Goal: Transaction & Acquisition: Purchase product/service

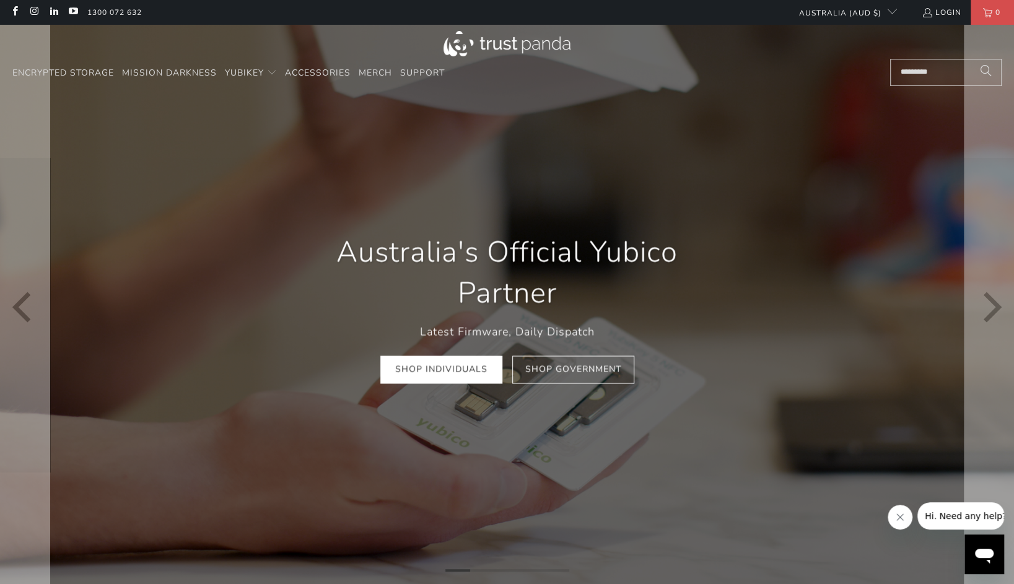
scroll to position [0, 196]
click at [420, 372] on link "Shop Individuals" at bounding box center [441, 370] width 122 height 28
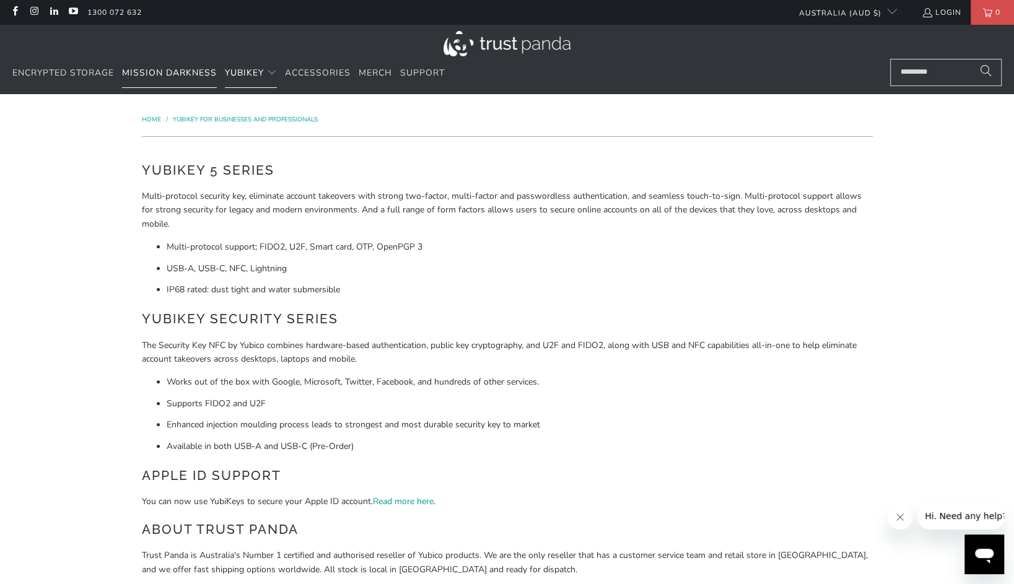
click at [191, 64] on link "Mission Darkness" at bounding box center [169, 73] width 95 height 29
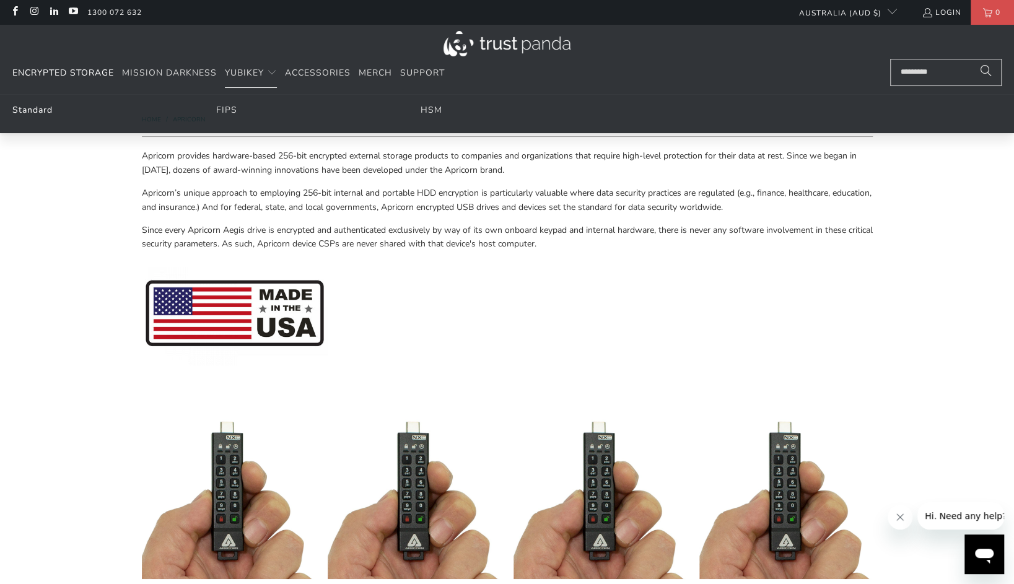
click at [42, 112] on link "Standard" at bounding box center [32, 110] width 40 height 12
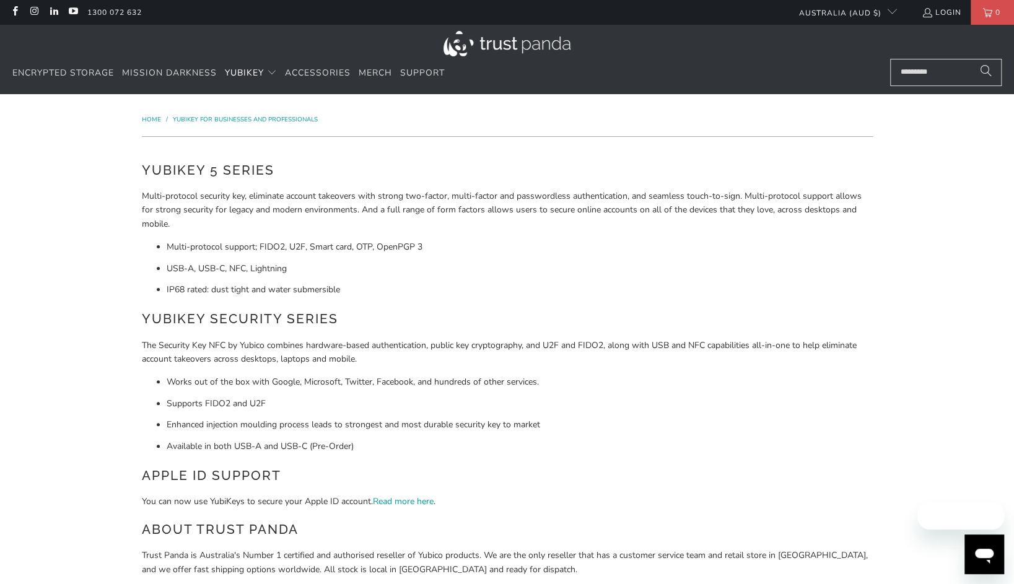
click at [444, 219] on p "Multi-protocol security key, eliminate account takeovers with strong two-factor…" at bounding box center [507, 209] width 731 height 41
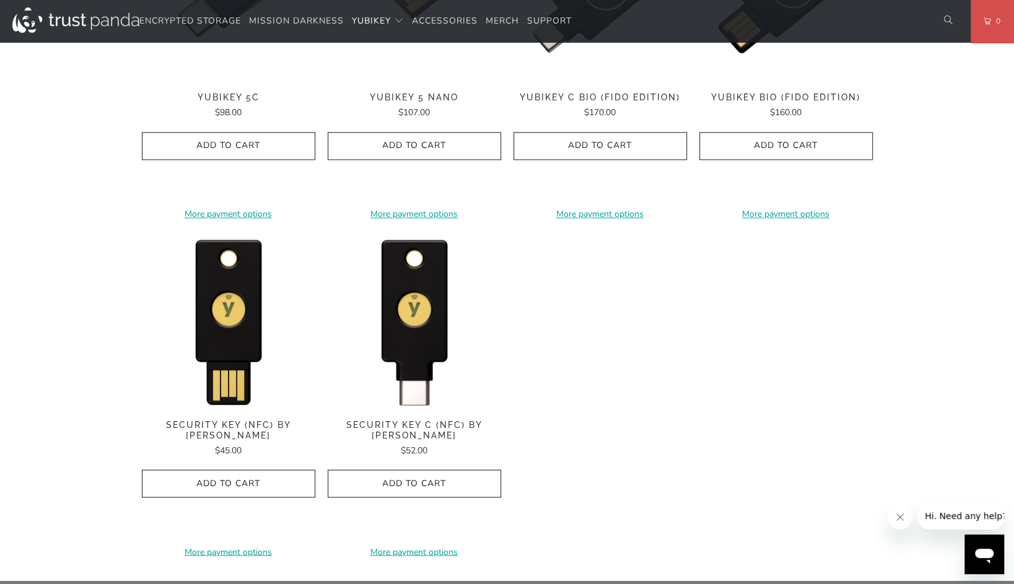
scroll to position [1097, 0]
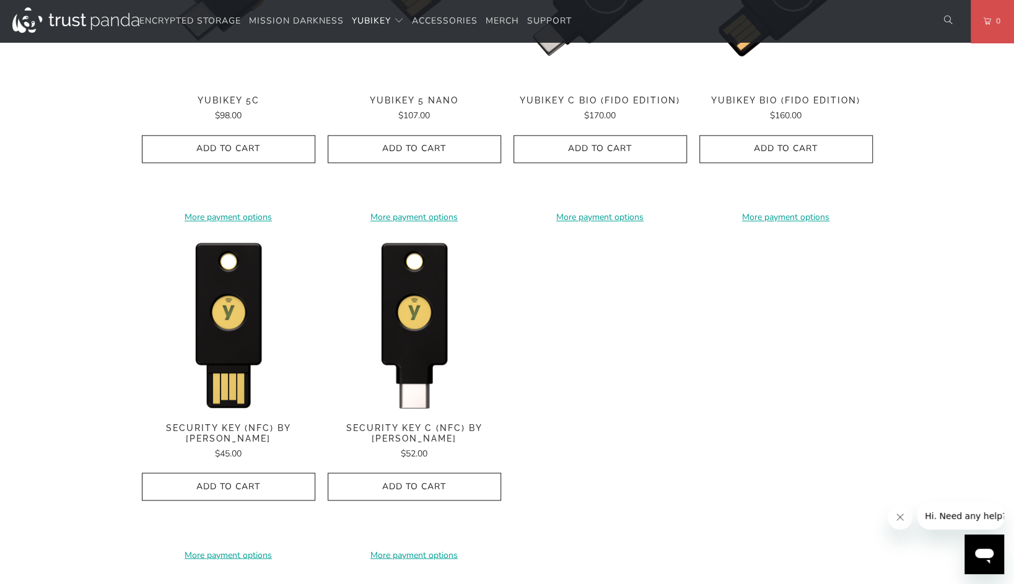
click at [246, 425] on span "Security Key (NFC) by [PERSON_NAME]" at bounding box center [228, 432] width 173 height 21
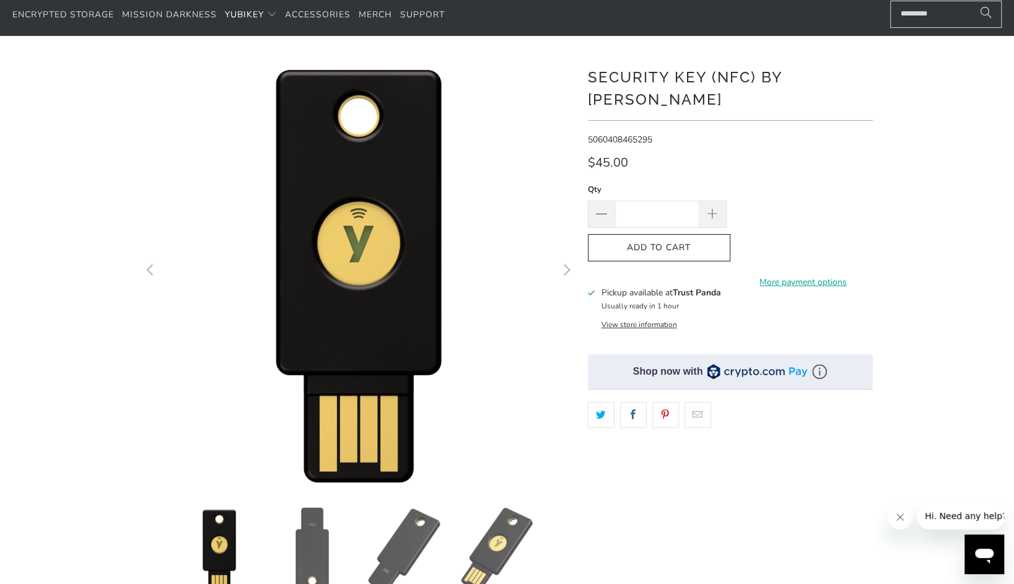
scroll to position [63, 0]
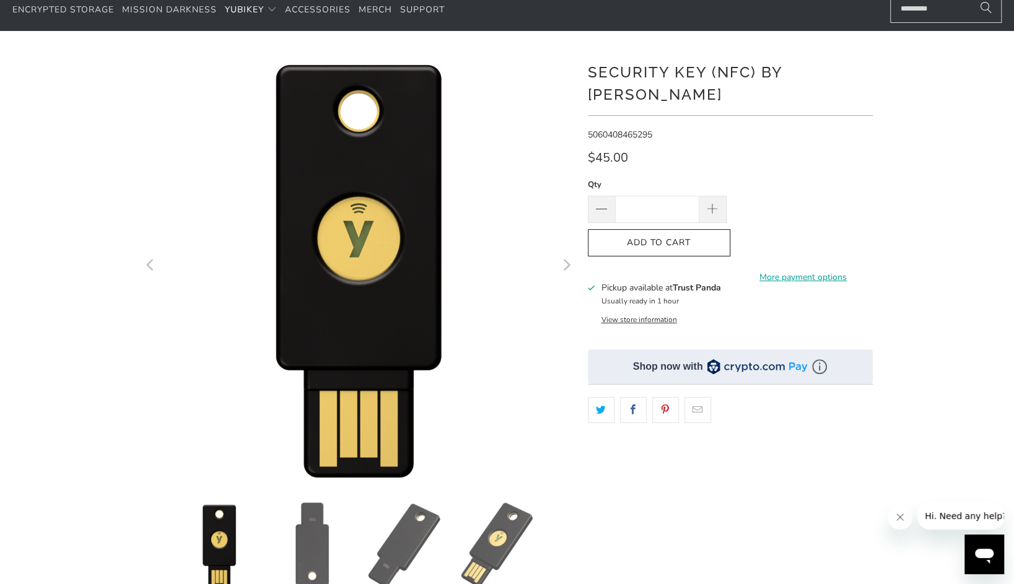
click at [919, 115] on div "*" at bounding box center [507, 362] width 1014 height 625
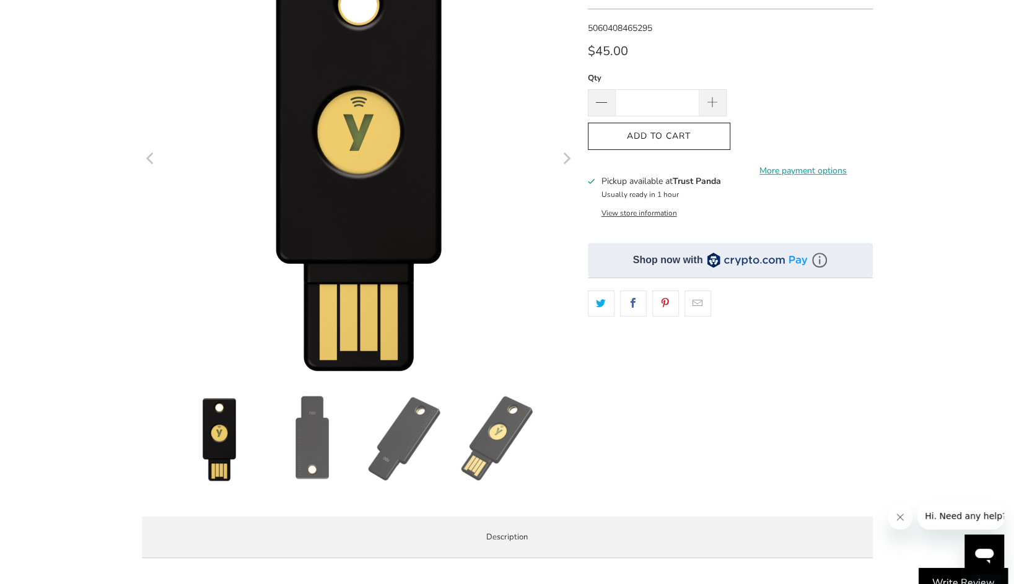
scroll to position [150, 0]
